Goal: Transaction & Acquisition: Book appointment/travel/reservation

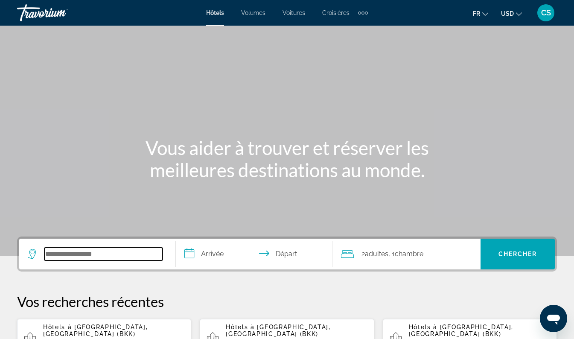
click at [107, 259] on input "Widget de recherche" at bounding box center [103, 253] width 118 height 13
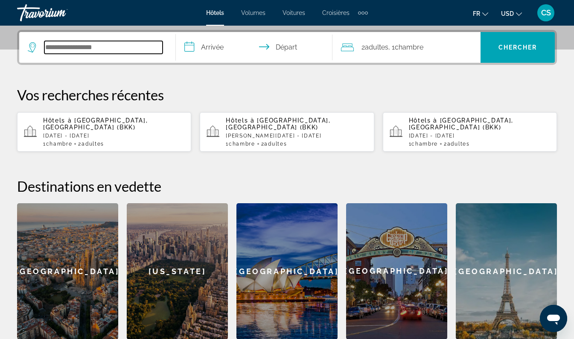
scroll to position [209, 0]
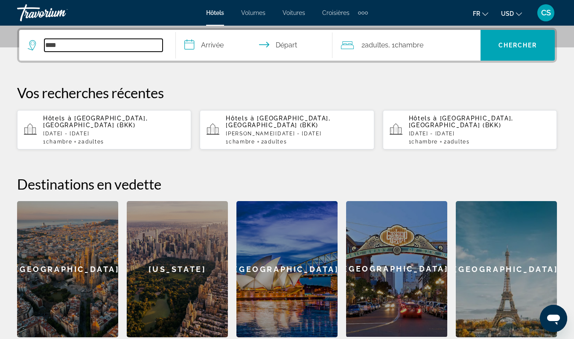
type input "***"
click at [362, 13] on div "Éléments de navigation supplémentaires" at bounding box center [362, 13] width 3 height 3
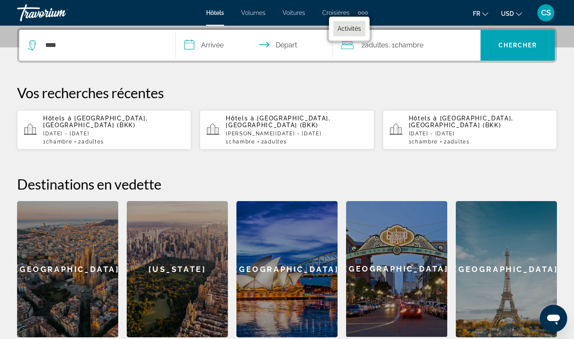
click at [351, 29] on span "Activités" at bounding box center [348, 28] width 23 height 7
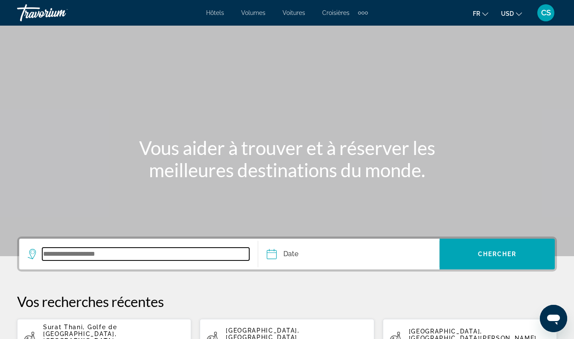
click at [89, 249] on input "Widget de recherche" at bounding box center [145, 253] width 207 height 13
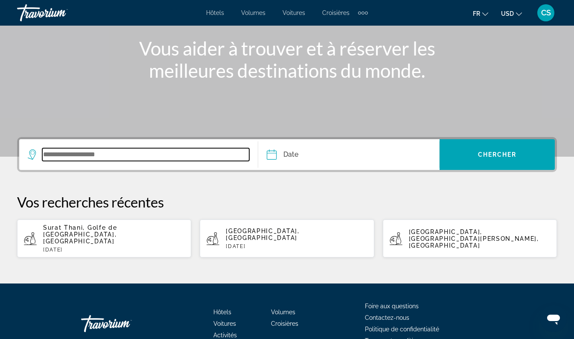
scroll to position [142, 0]
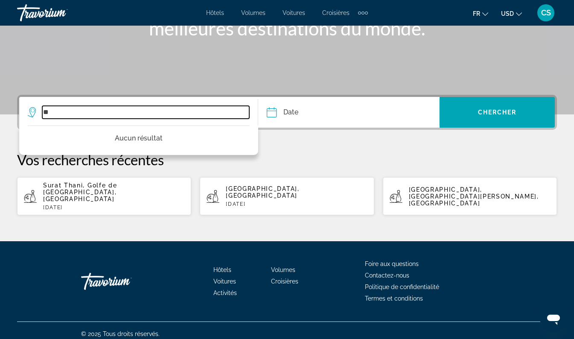
type input "*"
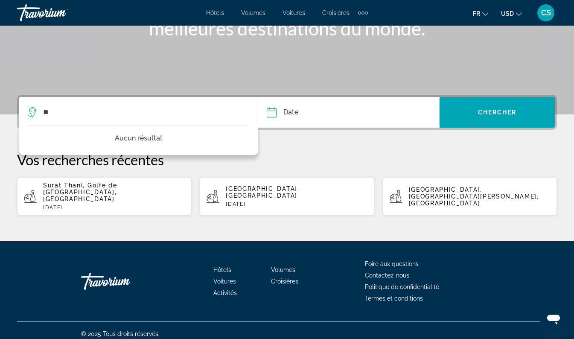
click at [361, 12] on div "Éléments de navigation supplémentaires" at bounding box center [362, 13] width 3 height 3
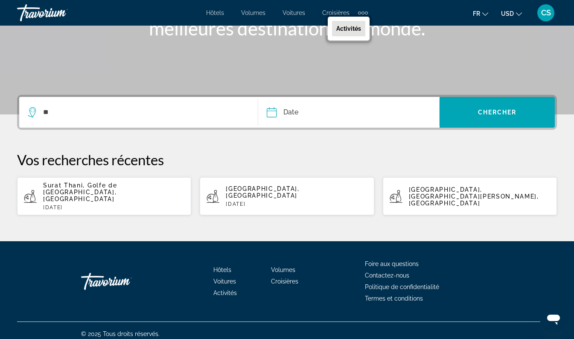
click at [349, 31] on span "Activités" at bounding box center [348, 28] width 25 height 7
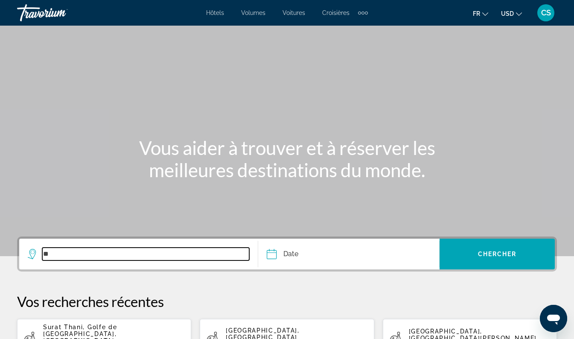
click at [171, 255] on input "**" at bounding box center [145, 253] width 207 height 13
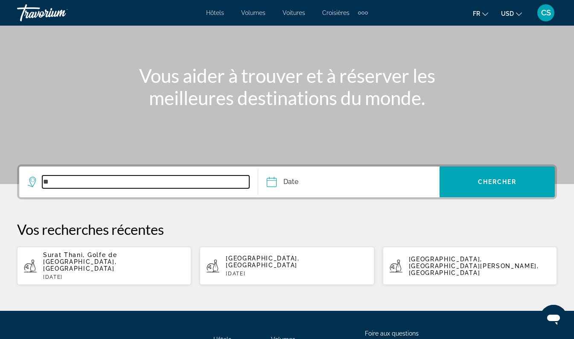
scroll to position [142, 0]
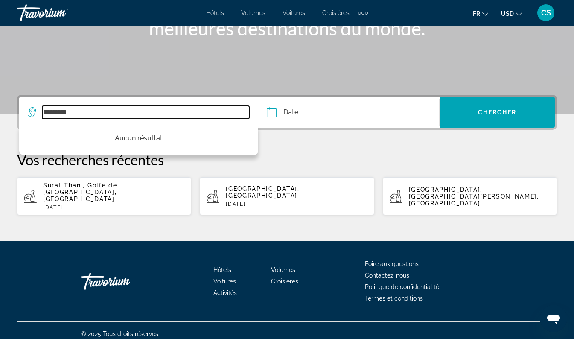
click at [58, 113] on input "*********" at bounding box center [145, 112] width 207 height 13
click at [146, 113] on input "*****" at bounding box center [145, 112] width 207 height 13
type input "*"
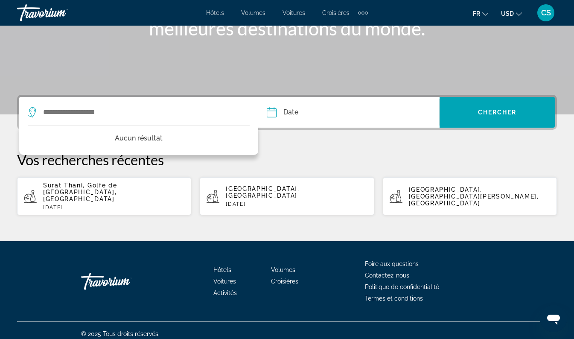
click at [221, 4] on div "Hôtels Volumes Voitures Croisières Activités Hôtels Vols Voitures Croisières Ac…" at bounding box center [287, 13] width 574 height 22
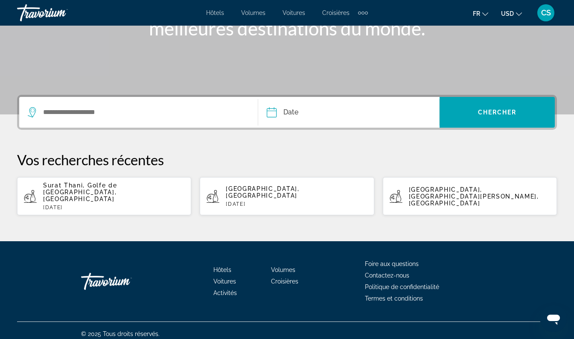
click at [214, 12] on span "Hôtels" at bounding box center [215, 12] width 18 height 7
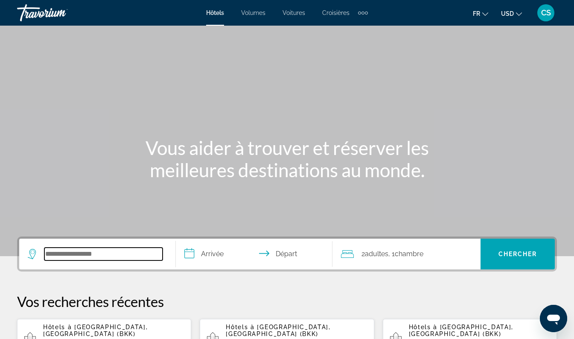
click at [102, 256] on input "Widget de recherche" at bounding box center [103, 253] width 118 height 13
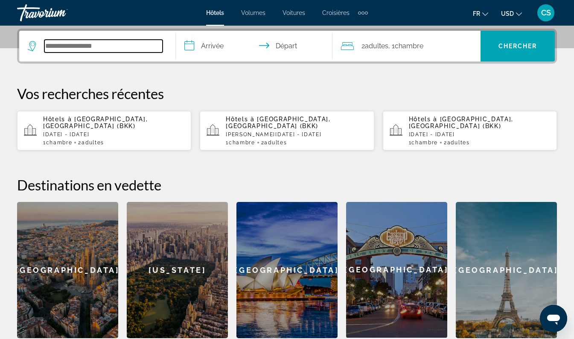
scroll to position [209, 0]
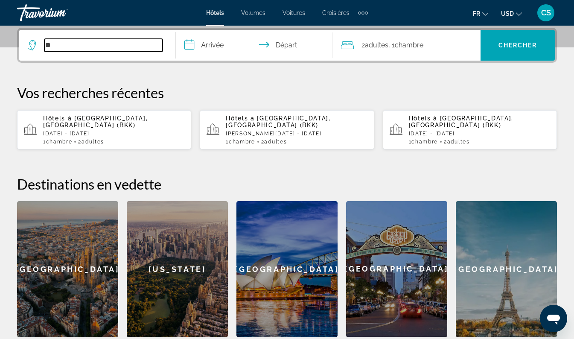
type input "*"
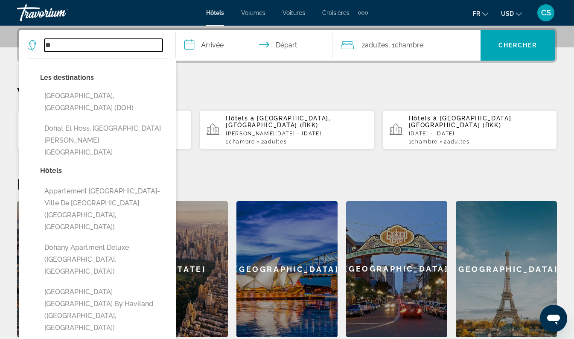
type input "*"
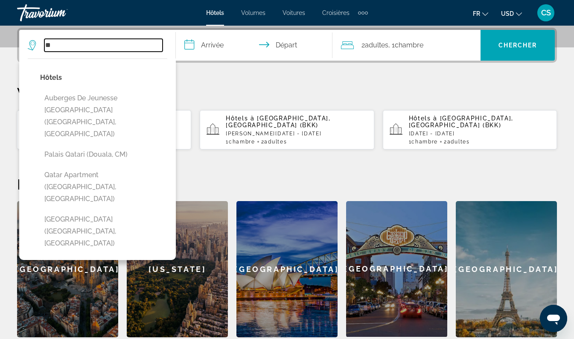
type input "*"
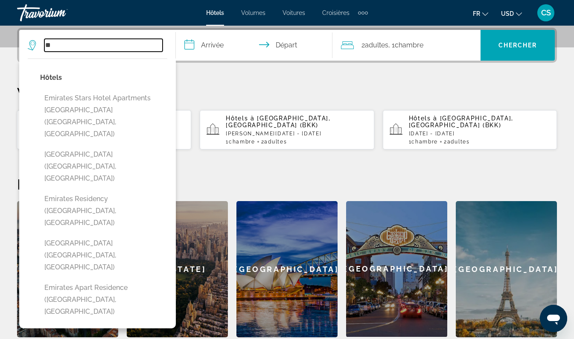
type input "*"
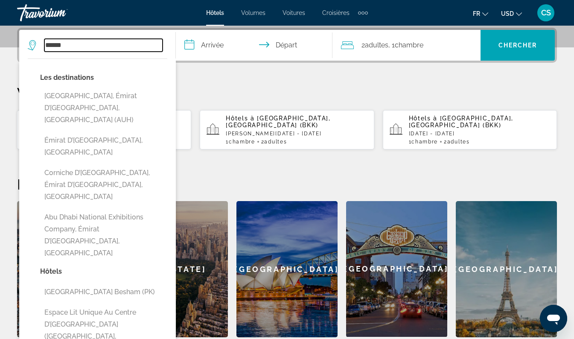
type input "******"
click at [362, 13] on div "Éléments de navigation supplémentaires" at bounding box center [362, 13] width 3 height 3
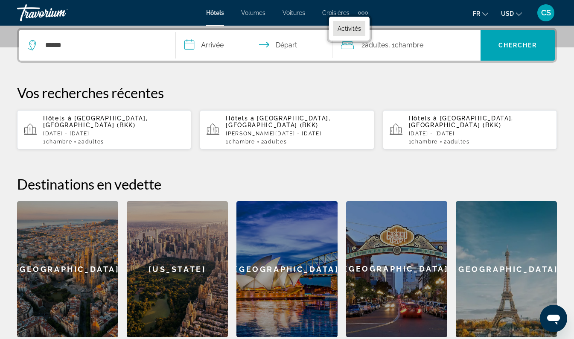
click at [351, 29] on span "Activités" at bounding box center [348, 28] width 23 height 7
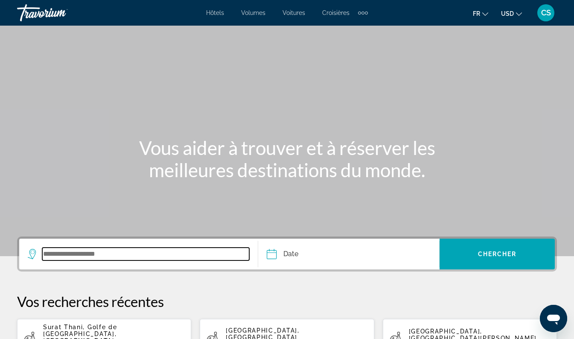
click at [127, 250] on input "Widget de recherche" at bounding box center [145, 253] width 207 height 13
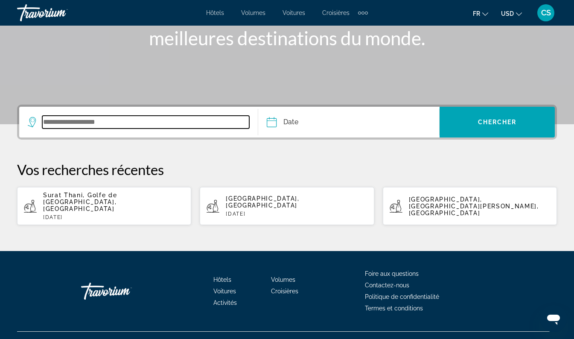
scroll to position [142, 0]
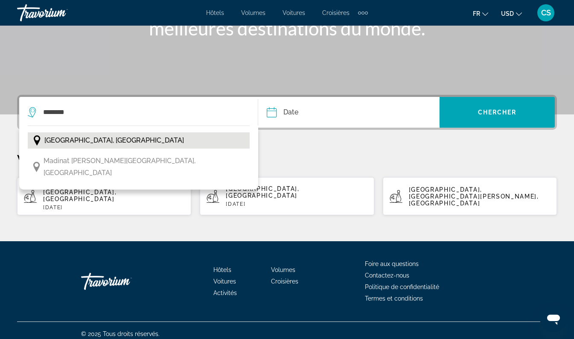
click at [118, 144] on span "[GEOGRAPHIC_DATA], [GEOGRAPHIC_DATA]" at bounding box center [113, 140] width 139 height 12
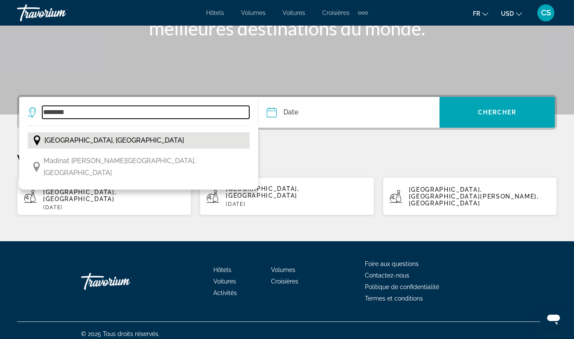
type input "**********"
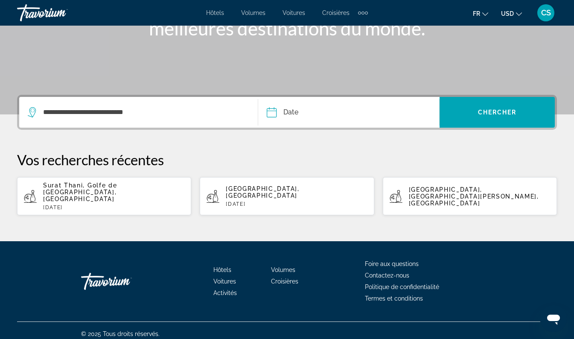
click at [319, 115] on input "Date" at bounding box center [309, 113] width 90 height 33
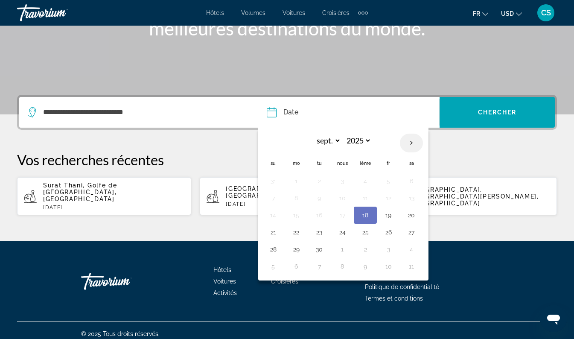
click at [414, 142] on th "Prochain" at bounding box center [411, 142] width 23 height 19
click at [411, 139] on th "Prochain" at bounding box center [411, 142] width 23 height 19
click at [415, 139] on th "Prochain" at bounding box center [411, 142] width 23 height 19
select select "**"
click at [321, 215] on button "16" at bounding box center [319, 215] width 14 height 12
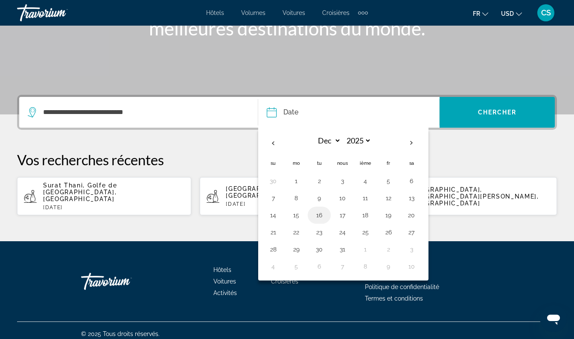
type input "**********"
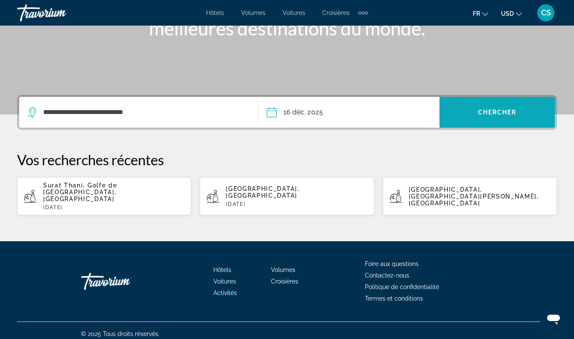
click at [498, 114] on span "Chercher" at bounding box center [497, 112] width 39 height 7
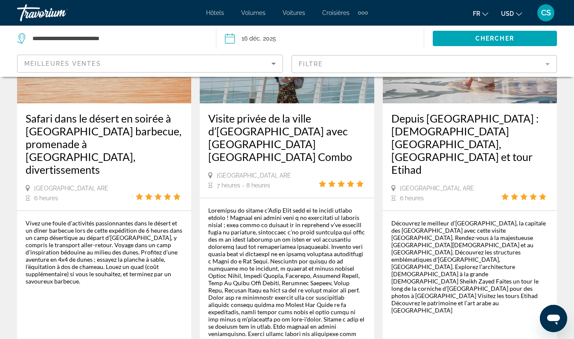
click at [554, 71] on mat-form-field "Filtre" at bounding box center [424, 64] width 266 height 18
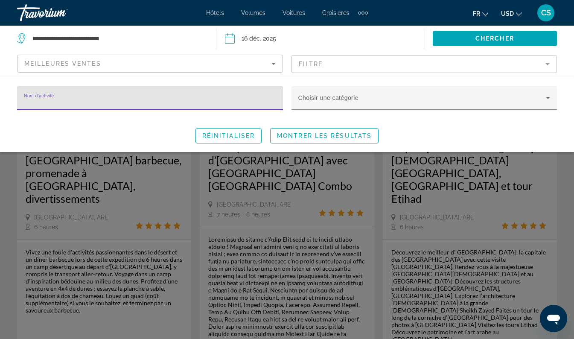
scroll to position [94, 0]
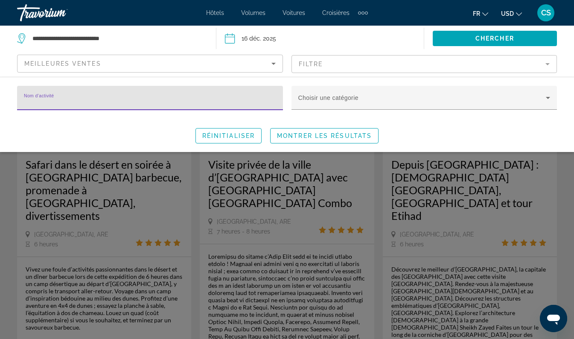
click at [510, 12] on span "USD" at bounding box center [507, 13] width 13 height 7
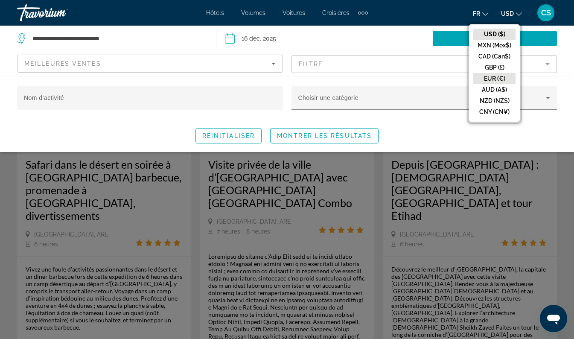
click at [496, 81] on button "EUR (€)" at bounding box center [494, 78] width 42 height 11
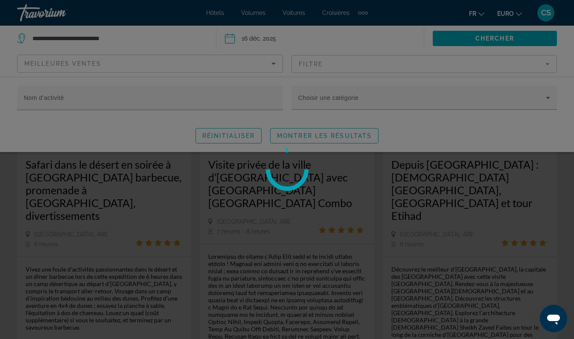
scroll to position [6, 0]
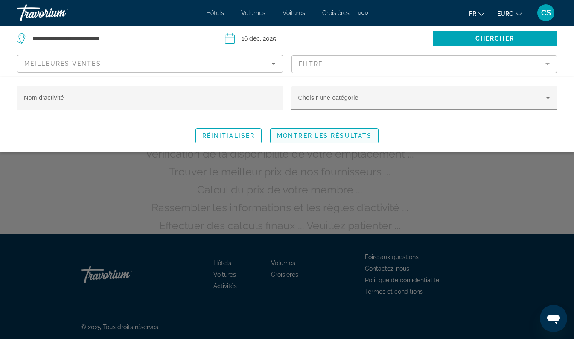
click at [363, 135] on span "Montrer les résultats" at bounding box center [324, 135] width 95 height 7
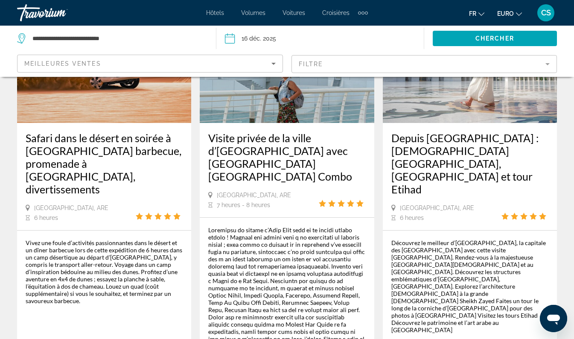
scroll to position [121, 0]
click at [311, 217] on mat-divider "Contenu principal" at bounding box center [287, 217] width 174 height 0
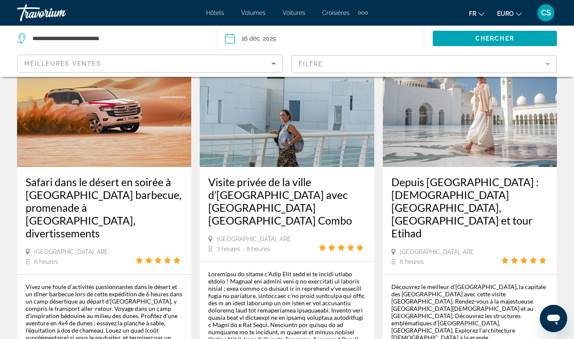
click at [308, 301] on div "Contenu principal" at bounding box center [286, 342] width 157 height 145
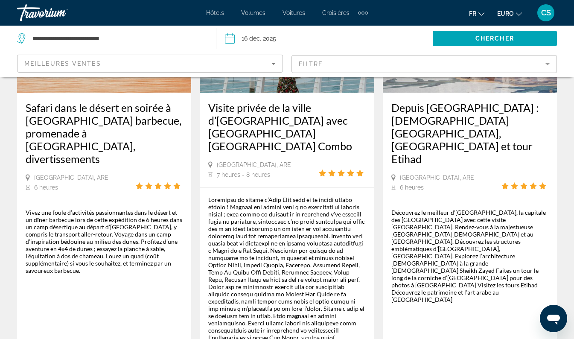
scroll to position [156, 0]
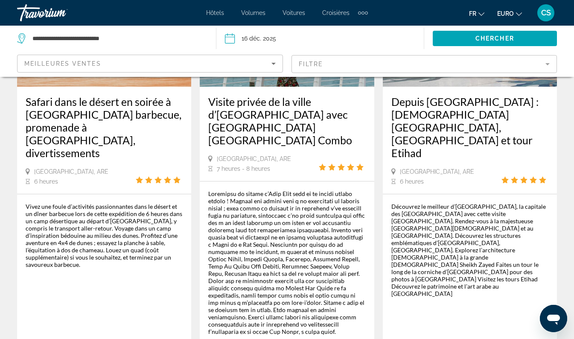
click at [322, 215] on div "Contenu principal" at bounding box center [286, 262] width 157 height 145
click at [322, 214] on div "Contenu principal" at bounding box center [286, 262] width 157 height 145
click at [322, 208] on div "Contenu principal" at bounding box center [286, 262] width 157 height 145
click at [319, 248] on div "Contenu principal" at bounding box center [286, 262] width 157 height 145
click at [339, 181] on div "De 82,31 € EUR Plus d’information" at bounding box center [287, 276] width 174 height 191
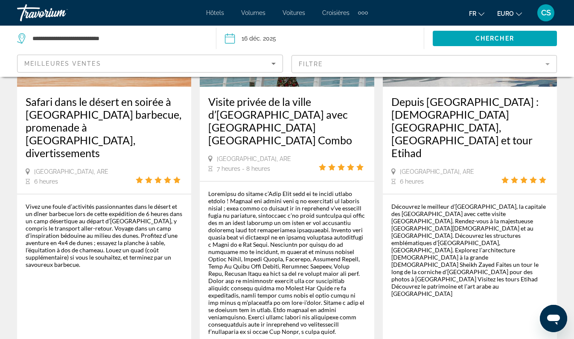
click at [533, 168] on div "[GEOGRAPHIC_DATA], ARE 6 heures" at bounding box center [469, 176] width 157 height 17
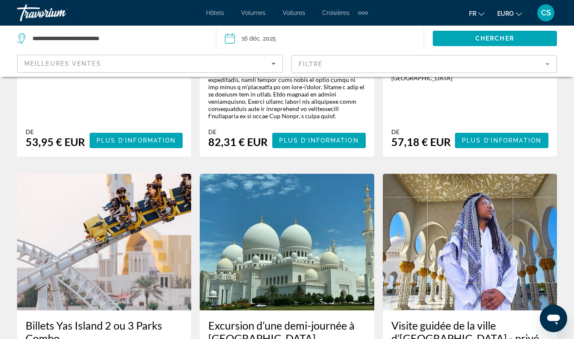
scroll to position [445, 0]
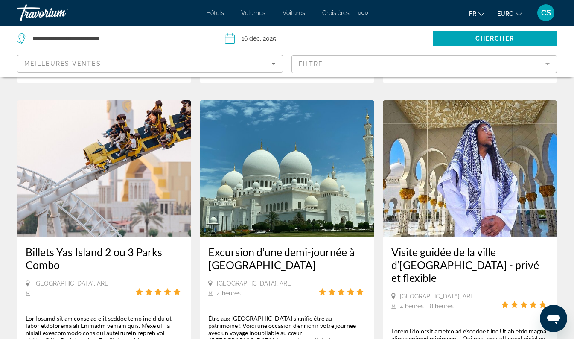
click at [344, 121] on img "Contenu principal" at bounding box center [287, 168] width 174 height 136
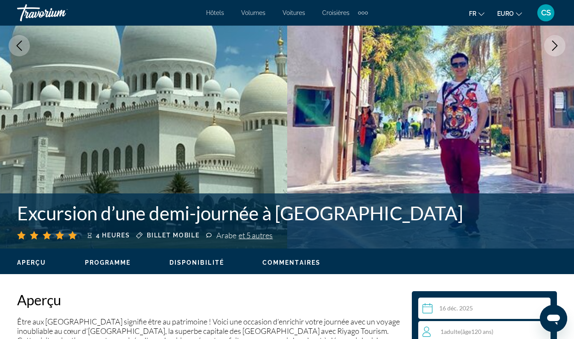
scroll to position [187, 0]
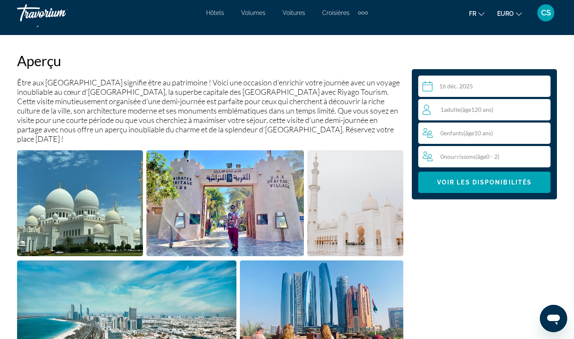
scroll to position [424, 0]
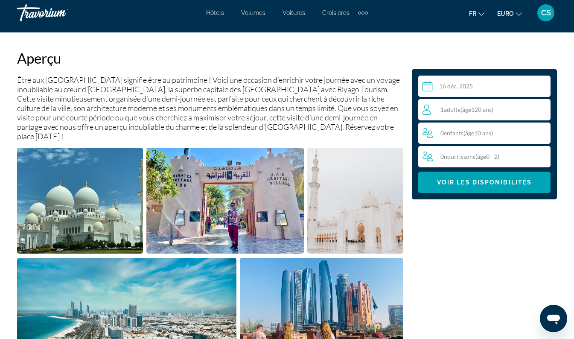
click at [354, 148] on img "Ouvrir le curseur d’image en plein écran" at bounding box center [355, 201] width 96 height 106
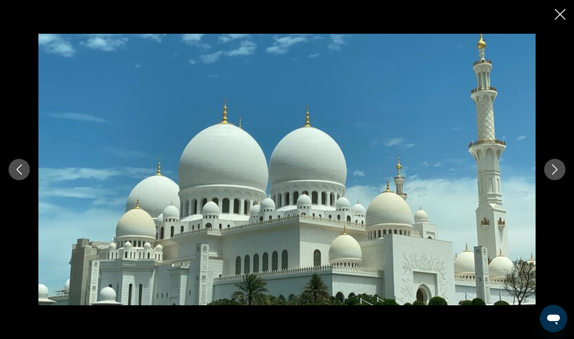
click at [562, 14] on icon "Fermer le diaporama" at bounding box center [559, 14] width 11 height 11
click at [555, 14] on button "CS" at bounding box center [545, 13] width 22 height 18
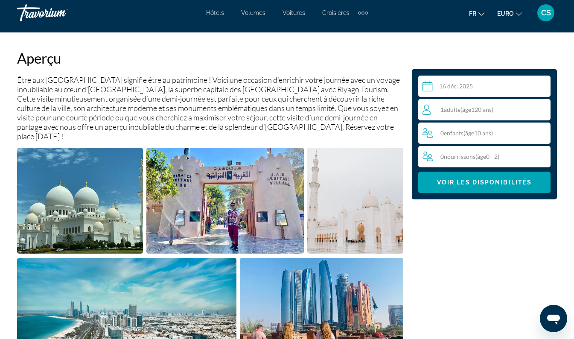
click at [310, 177] on img "Ouvrir le curseur d’image en plein écran" at bounding box center [355, 201] width 96 height 106
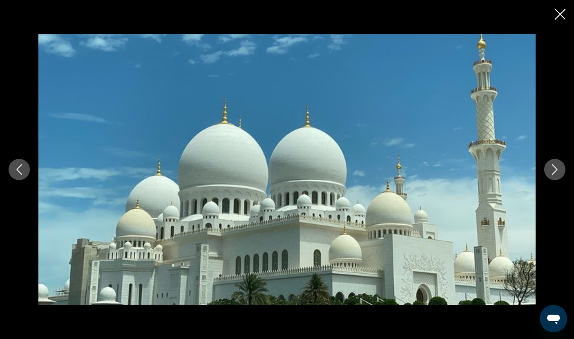
click at [553, 172] on icon "Image suivante" at bounding box center [554, 169] width 10 height 10
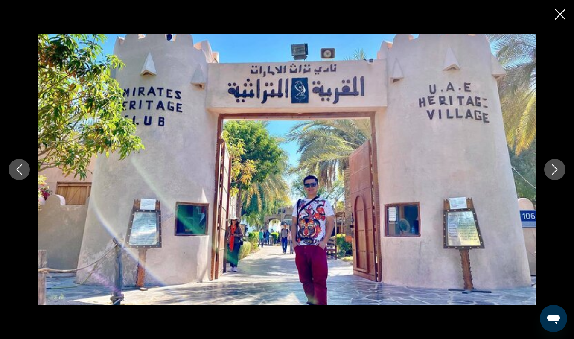
click at [548, 179] on div "prev next" at bounding box center [287, 169] width 574 height 271
click at [555, 169] on icon "Image suivante" at bounding box center [554, 169] width 10 height 10
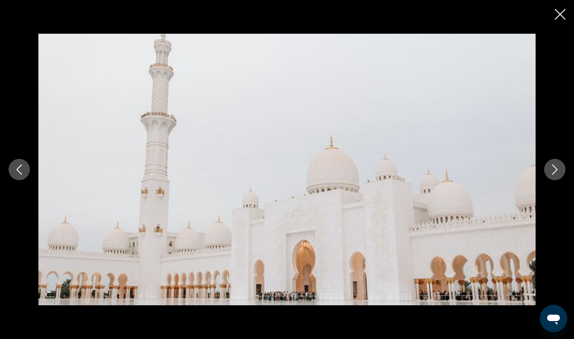
click at [557, 14] on icon "Fermer le diaporama" at bounding box center [559, 14] width 11 height 11
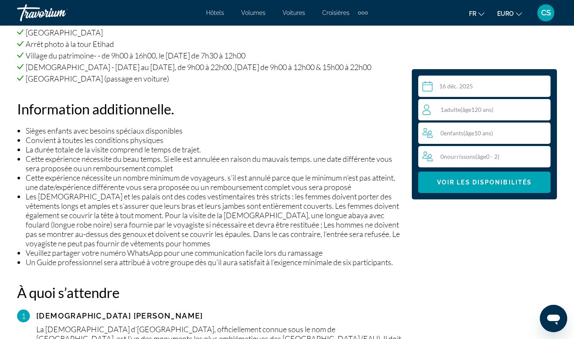
scroll to position [933, 0]
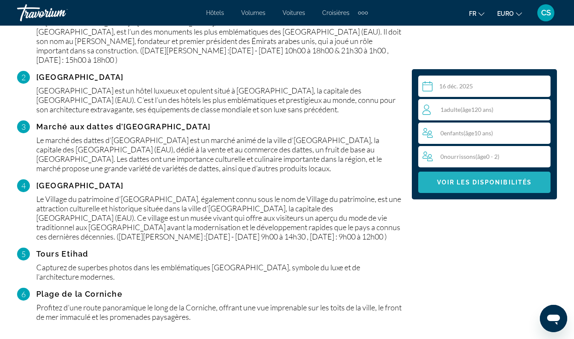
click at [501, 191] on span "Contenu principal" at bounding box center [484, 182] width 132 height 20
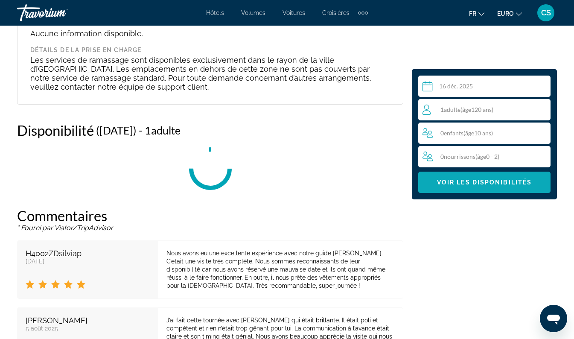
scroll to position [1783, 0]
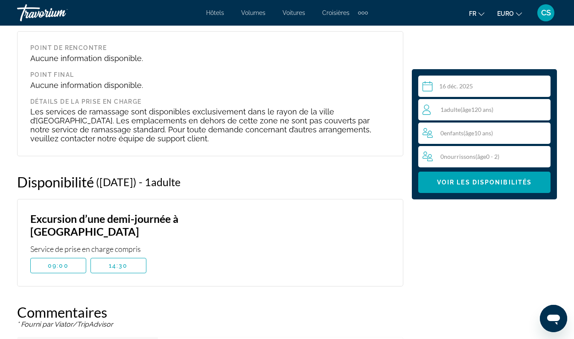
scroll to position [1678, 0]
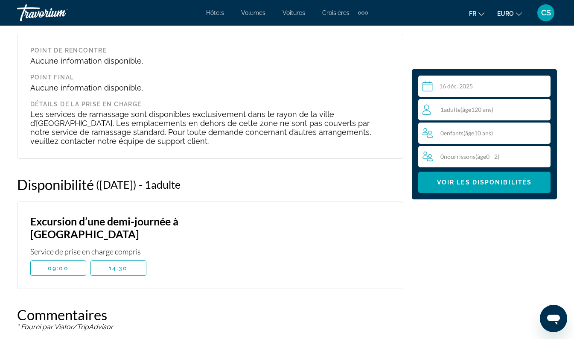
click at [47, 258] on span "Contenu principal" at bounding box center [58, 268] width 55 height 20
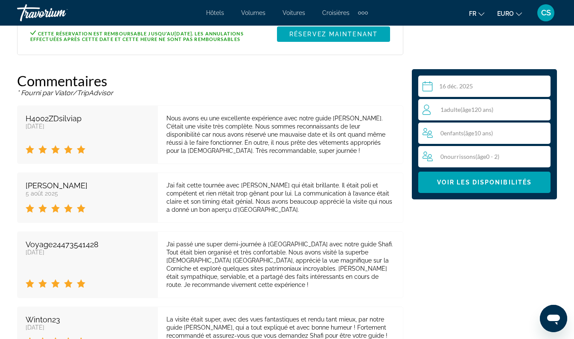
scroll to position [1996, 0]
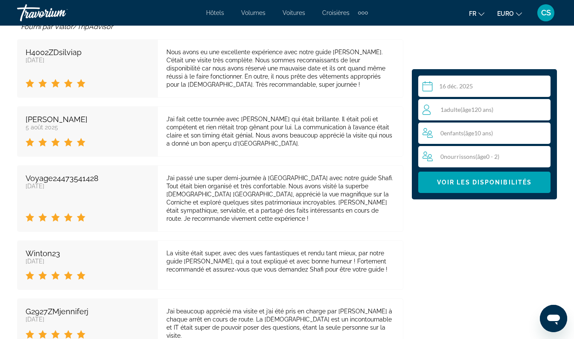
click at [283, 127] on div "J’ai fait cette tournée avec [PERSON_NAME] qui était brillante. Il était poli e…" at bounding box center [280, 131] width 228 height 32
click at [284, 126] on div "J’ai fait cette tournée avec [PERSON_NAME] qui était brillante. Il était poli e…" at bounding box center [280, 131] width 228 height 32
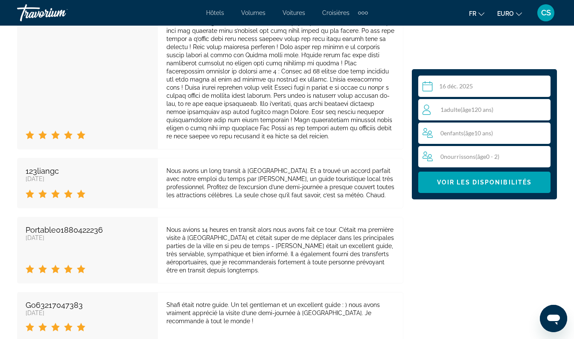
scroll to position [2439, 0]
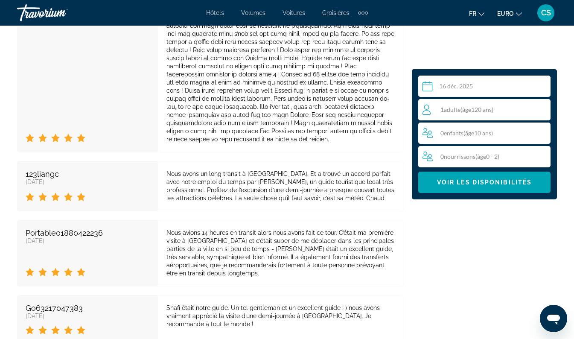
click at [513, 110] on div "1 Adulte ( âge 120 ans) Adultes" at bounding box center [485, 109] width 127 height 10
click at [541, 106] on icon "Augmenter les adultes" at bounding box center [542, 109] width 8 height 10
click at [543, 109] on icon "Augmenter les adultes" at bounding box center [542, 109] width 8 height 8
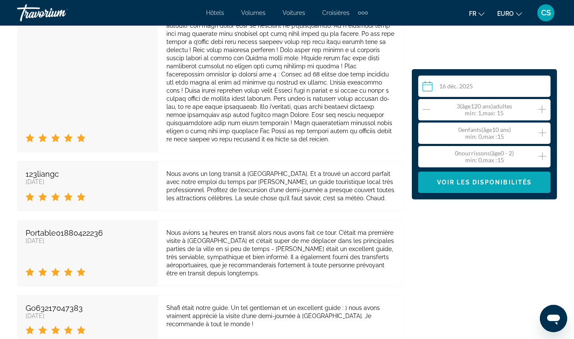
click at [501, 185] on span "Contenu principal" at bounding box center [484, 182] width 132 height 20
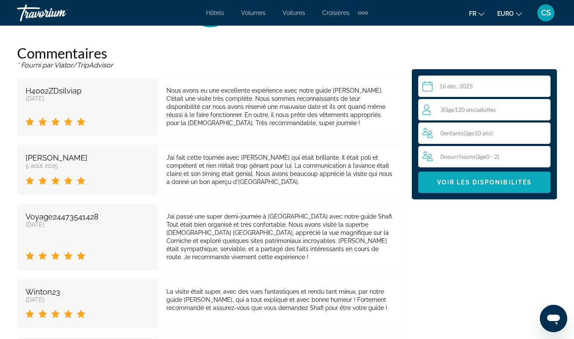
scroll to position [1783, 0]
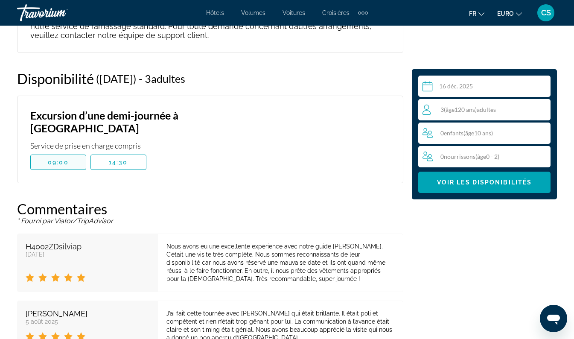
click at [58, 152] on span "Contenu principal" at bounding box center [58, 162] width 55 height 20
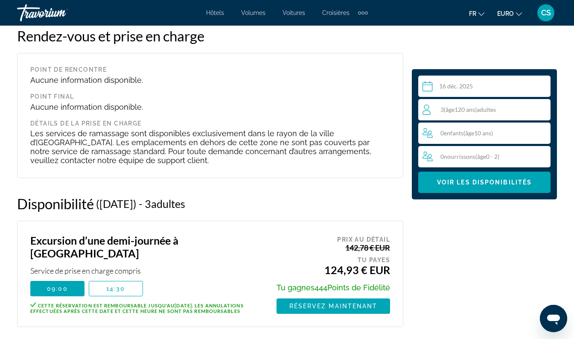
scroll to position [1658, 0]
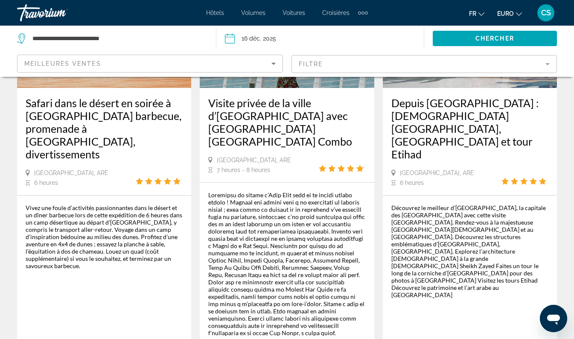
scroll to position [157, 0]
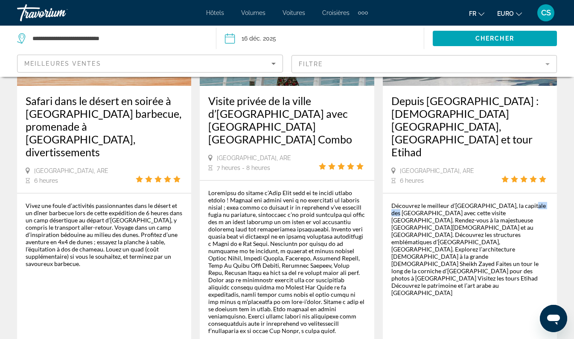
click at [493, 247] on div "Découvrez le meilleur d’[GEOGRAPHIC_DATA], la capitale des [GEOGRAPHIC_DATA] av…" at bounding box center [469, 282] width 157 height 161
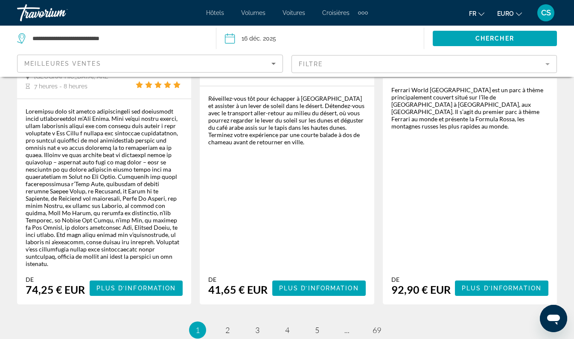
scroll to position [1576, 0]
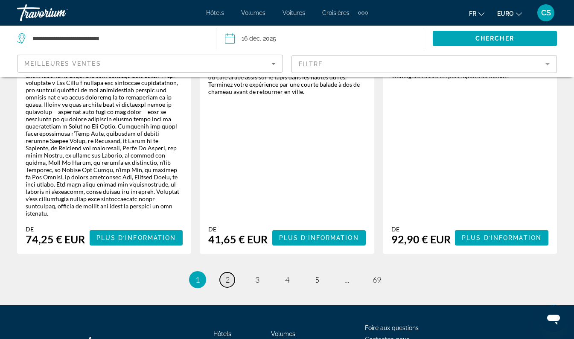
click at [229, 275] on span "2" at bounding box center [227, 279] width 4 height 9
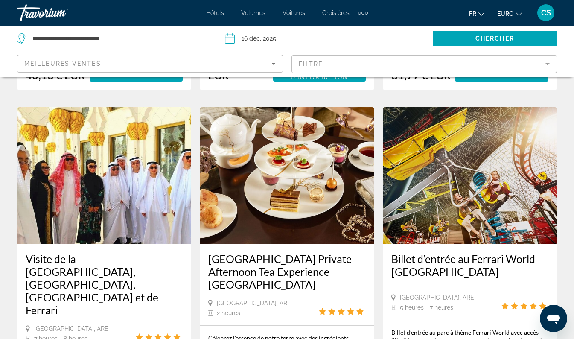
scroll to position [1289, 0]
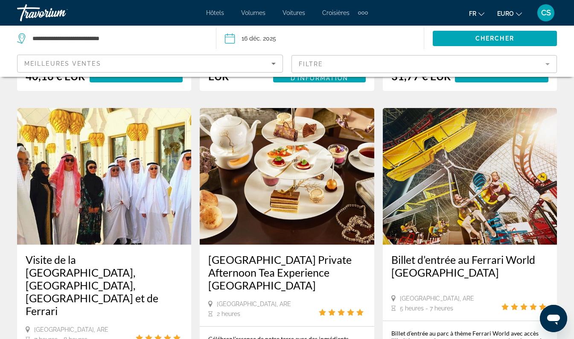
click at [391, 67] on mat-form-field "Filtre" at bounding box center [424, 64] width 266 height 18
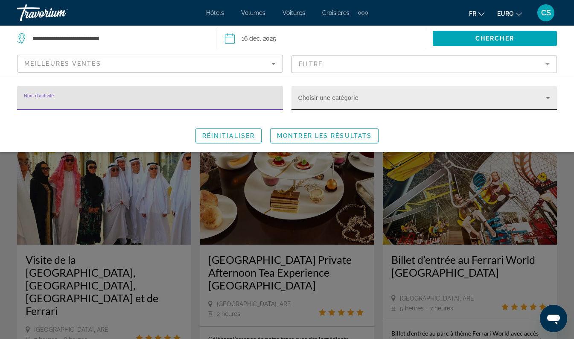
click at [396, 96] on span "Widget de recherche" at bounding box center [422, 101] width 248 height 10
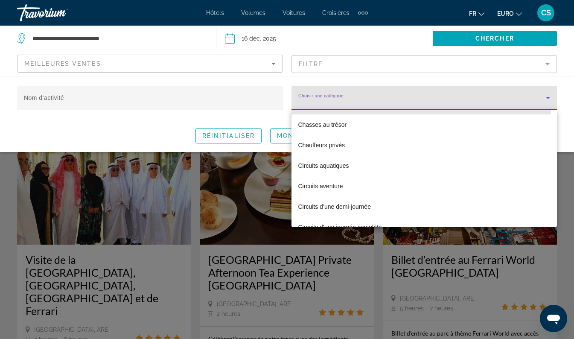
scroll to position [227, 0]
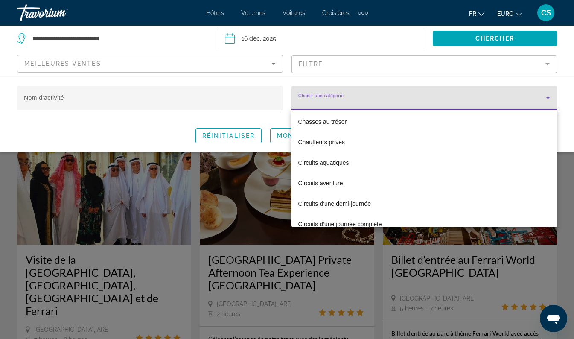
click at [183, 99] on div at bounding box center [287, 169] width 574 height 339
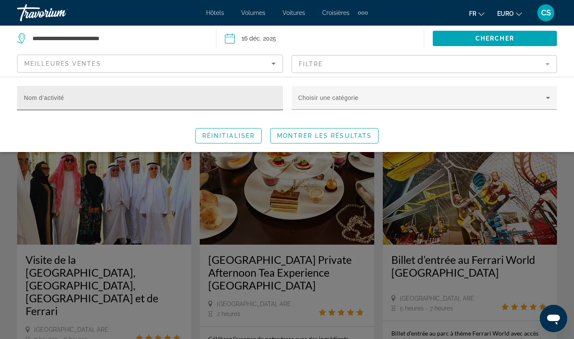
click at [139, 96] on input "Nom d’activité" at bounding box center [150, 101] width 252 height 10
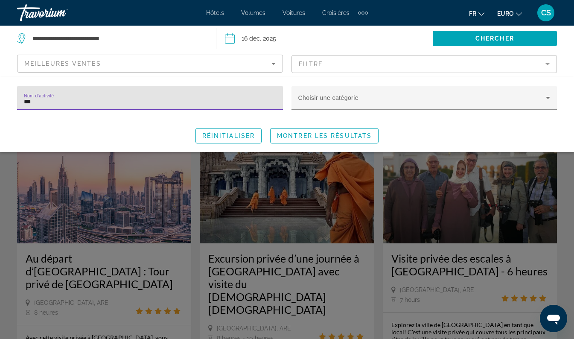
type input "****"
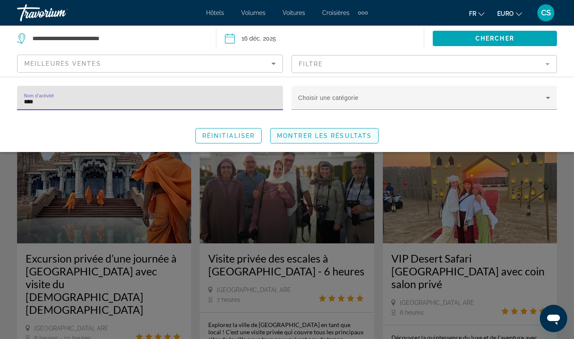
click at [345, 135] on span "Montrer les résultats" at bounding box center [324, 135] width 95 height 7
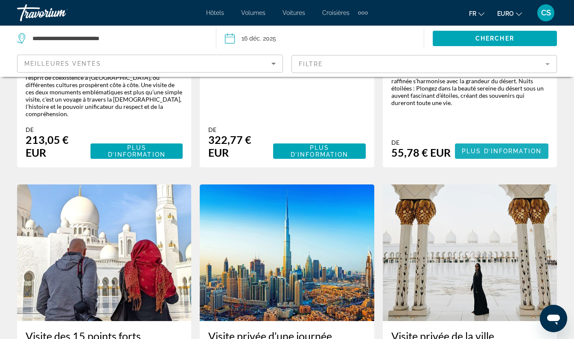
scroll to position [352, 0]
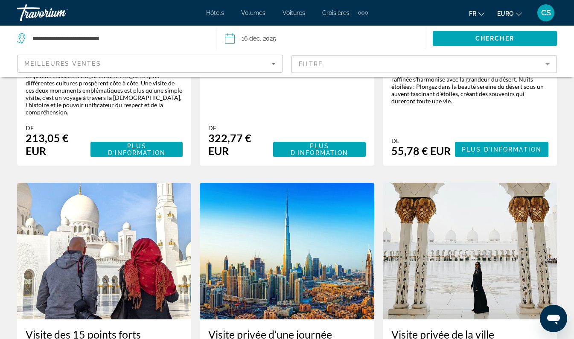
click at [518, 183] on img "Contenu principal" at bounding box center [469, 251] width 174 height 136
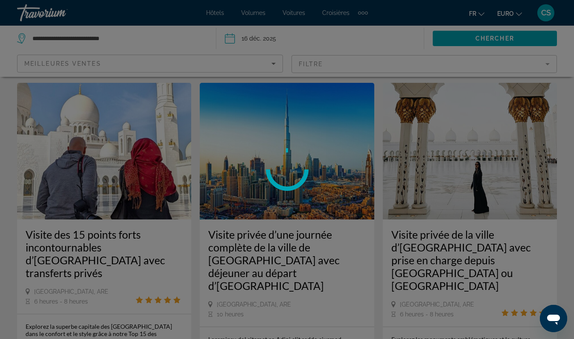
scroll to position [453, 0]
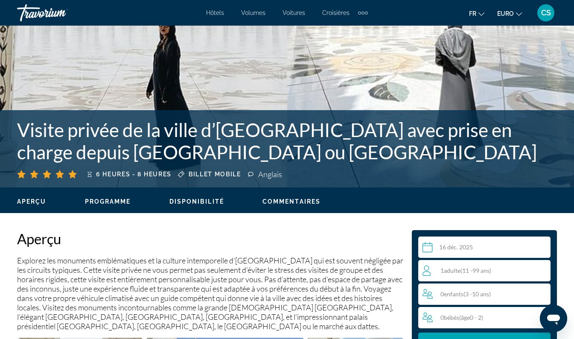
scroll to position [244, 0]
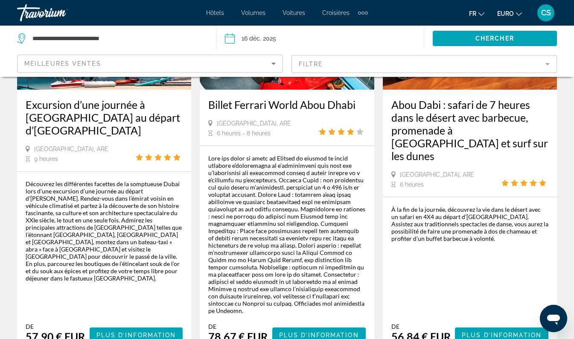
scroll to position [1025, 0]
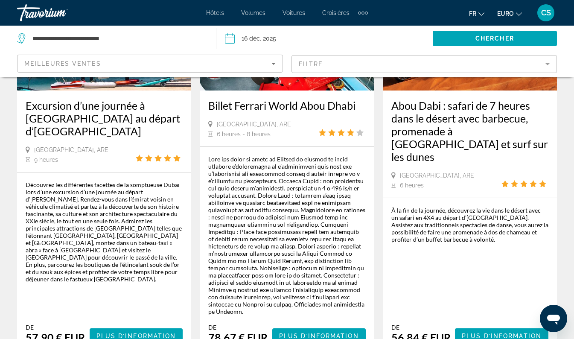
click at [193, 62] on div "Meilleures ventes" at bounding box center [147, 63] width 247 height 10
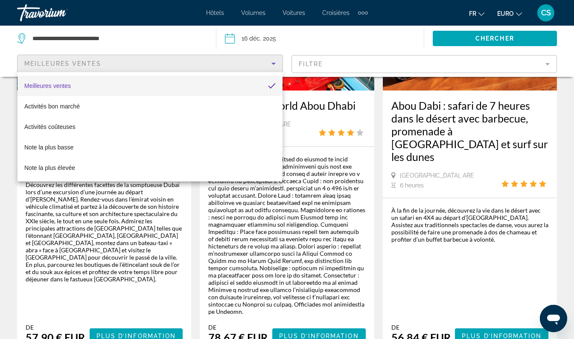
click at [341, 55] on div at bounding box center [287, 169] width 574 height 339
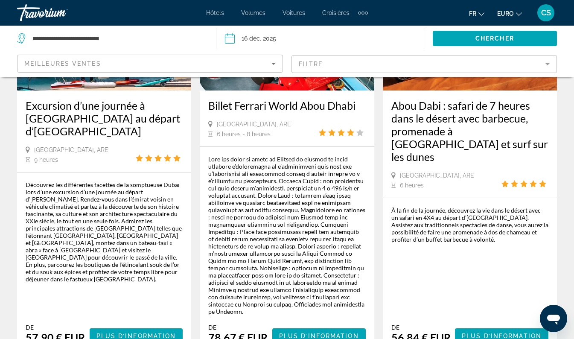
click at [345, 65] on mat-form-field "Filtre" at bounding box center [424, 64] width 266 height 18
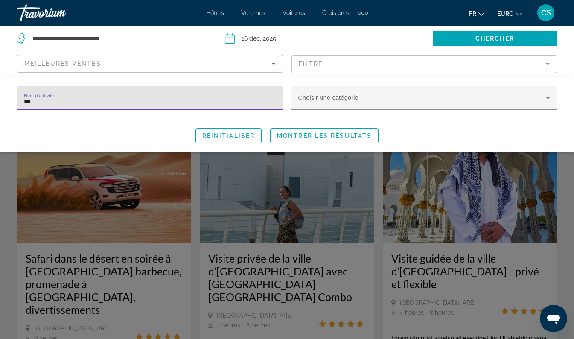
type input "****"
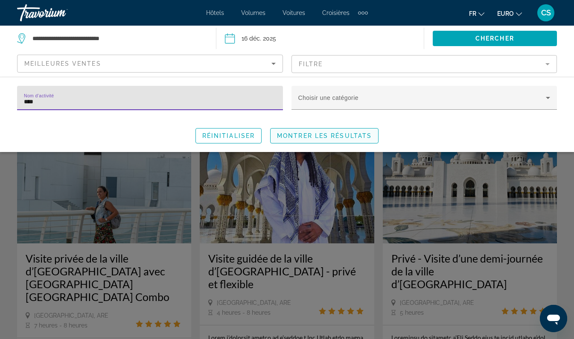
click at [312, 137] on span "Montrer les résultats" at bounding box center [324, 135] width 95 height 7
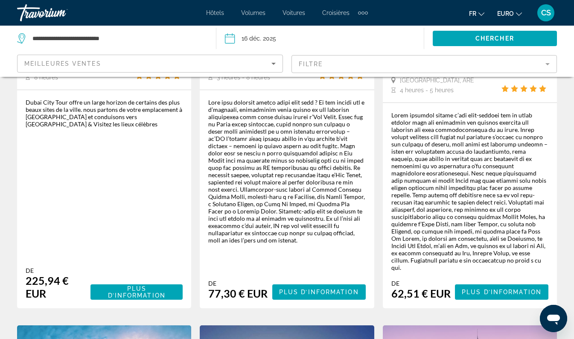
scroll to position [1106, 0]
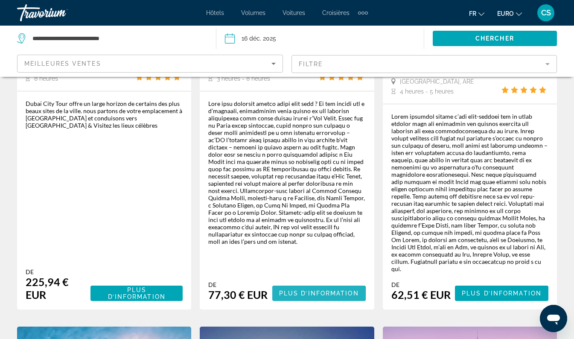
click at [303, 290] on span "Plus d’information" at bounding box center [319, 293] width 80 height 7
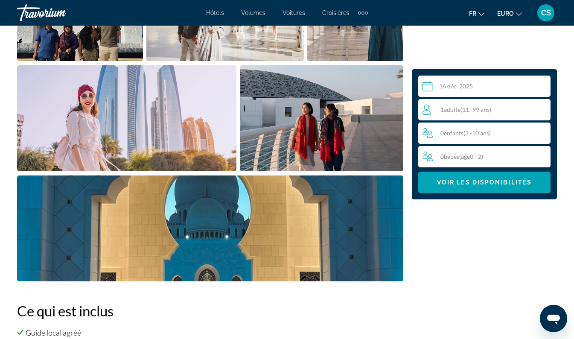
scroll to position [781, 0]
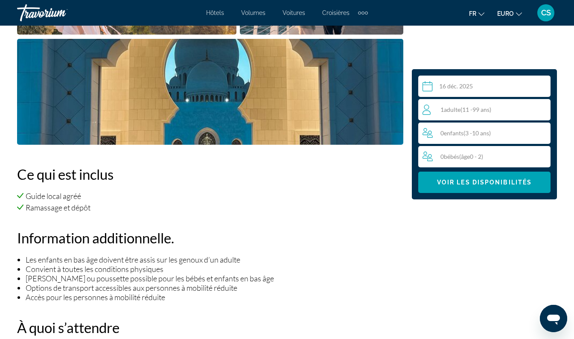
click at [465, 107] on span "11 -" at bounding box center [467, 109] width 10 height 7
click at [542, 107] on icon "Augmenter les adultes" at bounding box center [542, 109] width 8 height 8
click at [540, 108] on icon "Augmenter les adultes" at bounding box center [542, 109] width 8 height 10
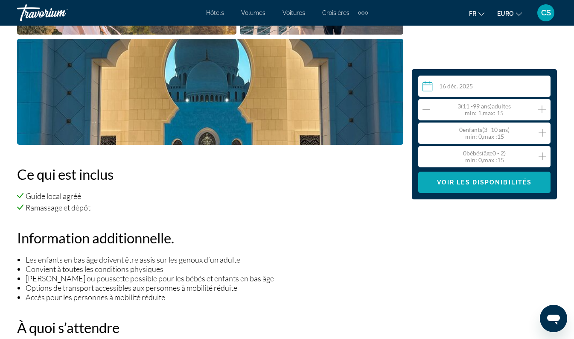
click at [480, 180] on span "Voir les disponibilités" at bounding box center [484, 182] width 95 height 7
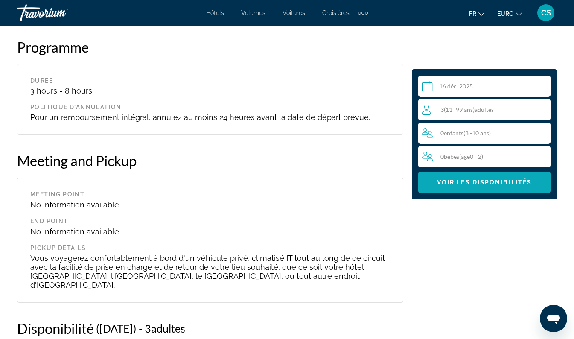
scroll to position [1964, 0]
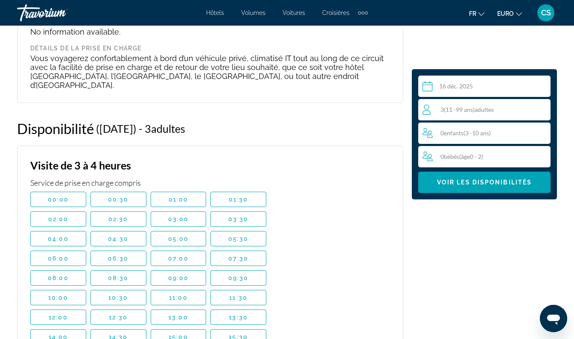
click at [294, 272] on div "Contenu principal" at bounding box center [336, 291] width 107 height 264
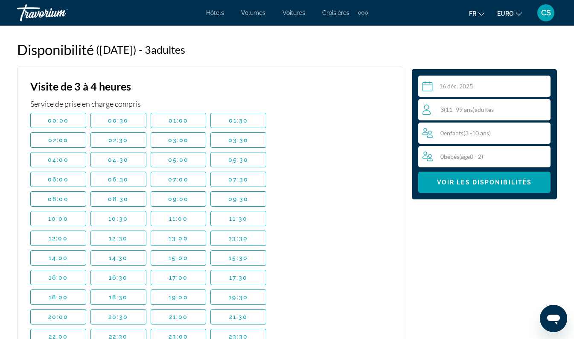
scroll to position [2048, 0]
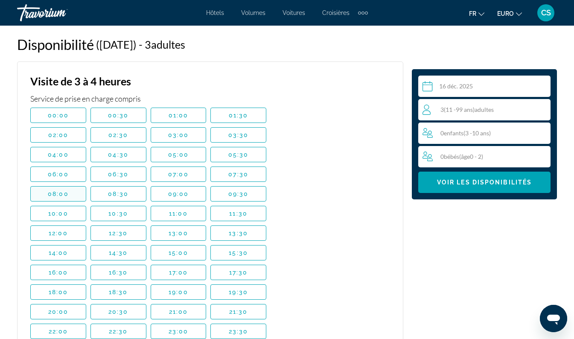
click at [61, 190] on span "08:00" at bounding box center [58, 193] width 21 height 7
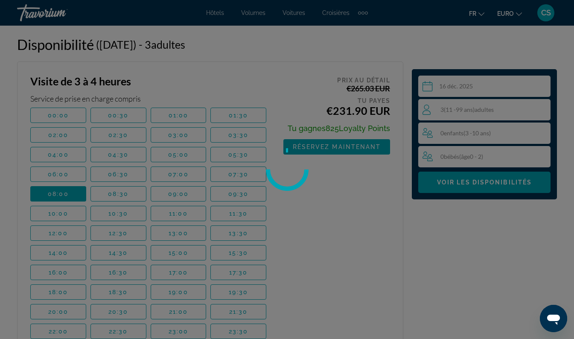
click at [59, 146] on div at bounding box center [287, 169] width 574 height 339
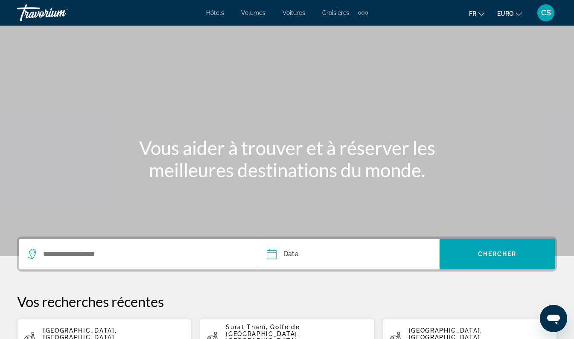
click at [133, 324] on app-activities-recent-search "[GEOGRAPHIC_DATA], [GEOGRAPHIC_DATA] [DATE]" at bounding box center [104, 338] width 174 height 38
type input "**********"
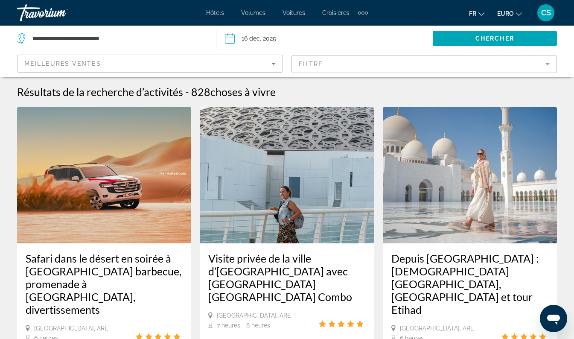
click at [326, 58] on mat-form-field "Filtre" at bounding box center [424, 64] width 266 height 18
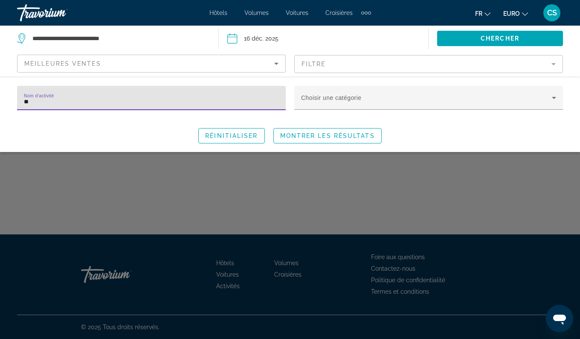
type input "*"
type input "**********"
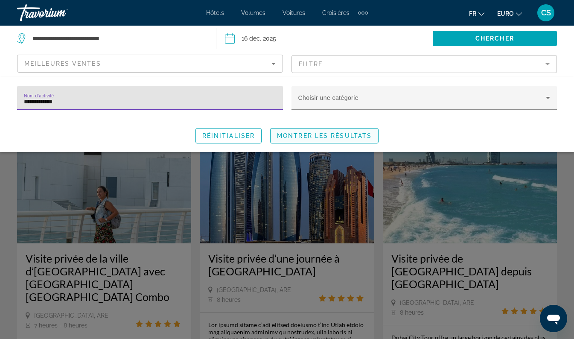
click at [347, 136] on span "Montrer les résultats" at bounding box center [324, 135] width 95 height 7
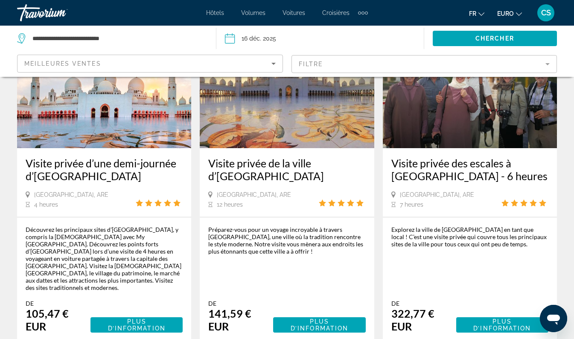
scroll to position [534, 0]
click at [334, 235] on div "Préparez-vous pour un voyage incroyable à travers [GEOGRAPHIC_DATA], une ville …" at bounding box center [286, 240] width 157 height 29
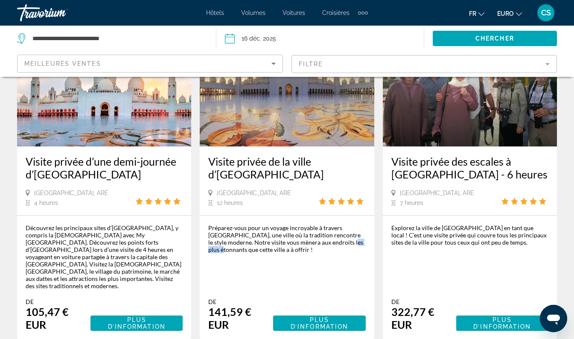
click at [513, 131] on img "Contenu principal" at bounding box center [469, 78] width 174 height 136
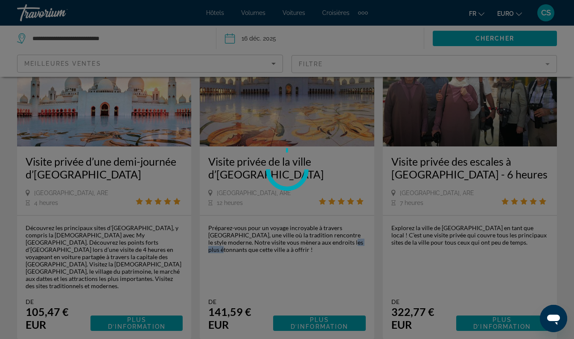
scroll to position [547, 0]
